Goal: Information Seeking & Learning: Learn about a topic

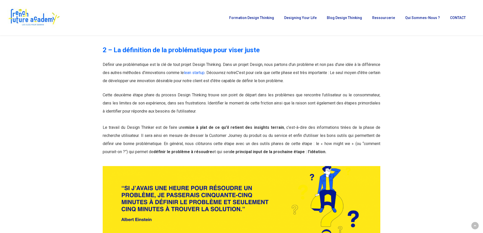
scroll to position [836, 0]
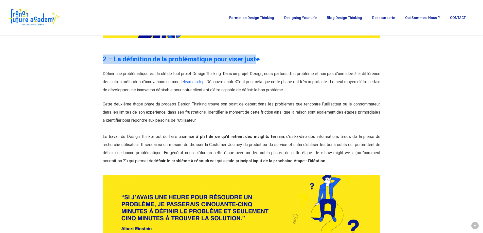
drag, startPoint x: 61, startPoint y: 57, endPoint x: 259, endPoint y: 52, distance: 198.4
click at [263, 54] on h3 "2 – La définition de la problématique pour viser juste" at bounding box center [241, 58] width 277 height 9
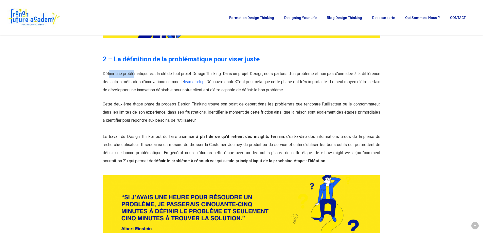
drag, startPoint x: 108, startPoint y: 67, endPoint x: 137, endPoint y: 69, distance: 28.2
click at [137, 70] on p "Définir une problématique est la clé de tout projet Design Thinking. Dans un pr…" at bounding box center [241, 82] width 277 height 24
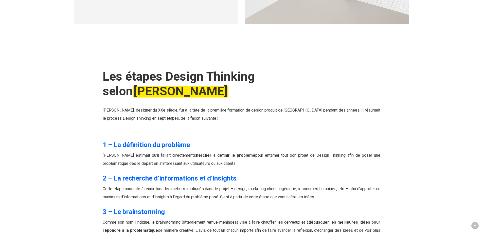
scroll to position [1900, 0]
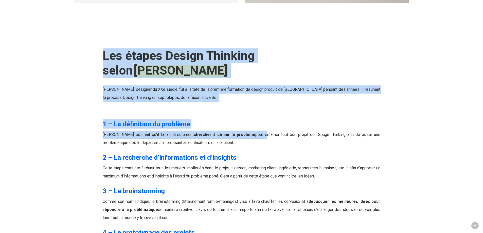
drag, startPoint x: 176, startPoint y: 108, endPoint x: 260, endPoint y: 106, distance: 84.1
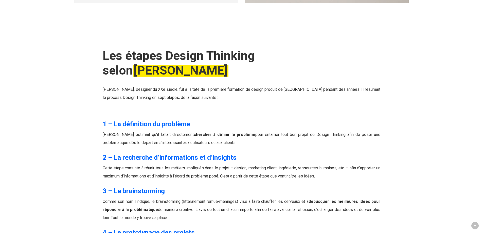
click at [206, 132] on span "[PERSON_NAME] estimait qu’il fallait directement chercher à définir le problème…" at bounding box center [241, 138] width 277 height 13
drag, startPoint x: 210, startPoint y: 117, endPoint x: 261, endPoint y: 117, distance: 51.2
click at [261, 130] on p "[PERSON_NAME] estimait qu’il fallait directement chercher à définir le problème…" at bounding box center [241, 141] width 277 height 22
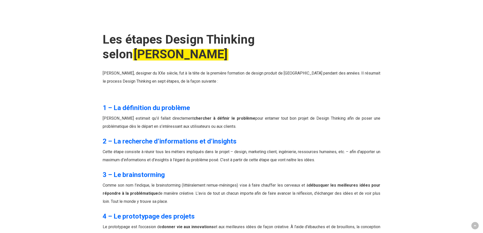
scroll to position [1925, 0]
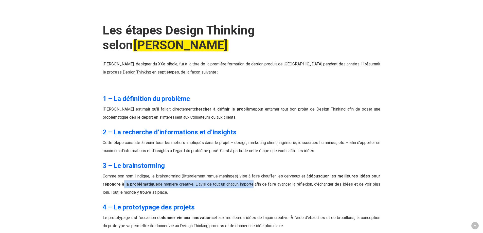
drag, startPoint x: 144, startPoint y: 154, endPoint x: 252, endPoint y: 156, distance: 107.4
click at [252, 174] on span "Comme son nom l’indique, le brainstorming (littéralement remue-méninges) vise à…" at bounding box center [241, 184] width 277 height 21
click at [284, 172] on p "Comme son nom l’indique, le brainstorming (littéralement remue-méninges) vise à…" at bounding box center [241, 187] width 277 height 30
click at [284, 174] on span "Comme son nom l’indique, le brainstorming (littéralement remue-méninges) vise à…" at bounding box center [241, 184] width 277 height 21
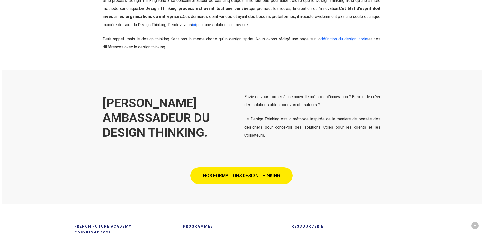
scroll to position [2280, 0]
